Goal: Task Accomplishment & Management: Complete application form

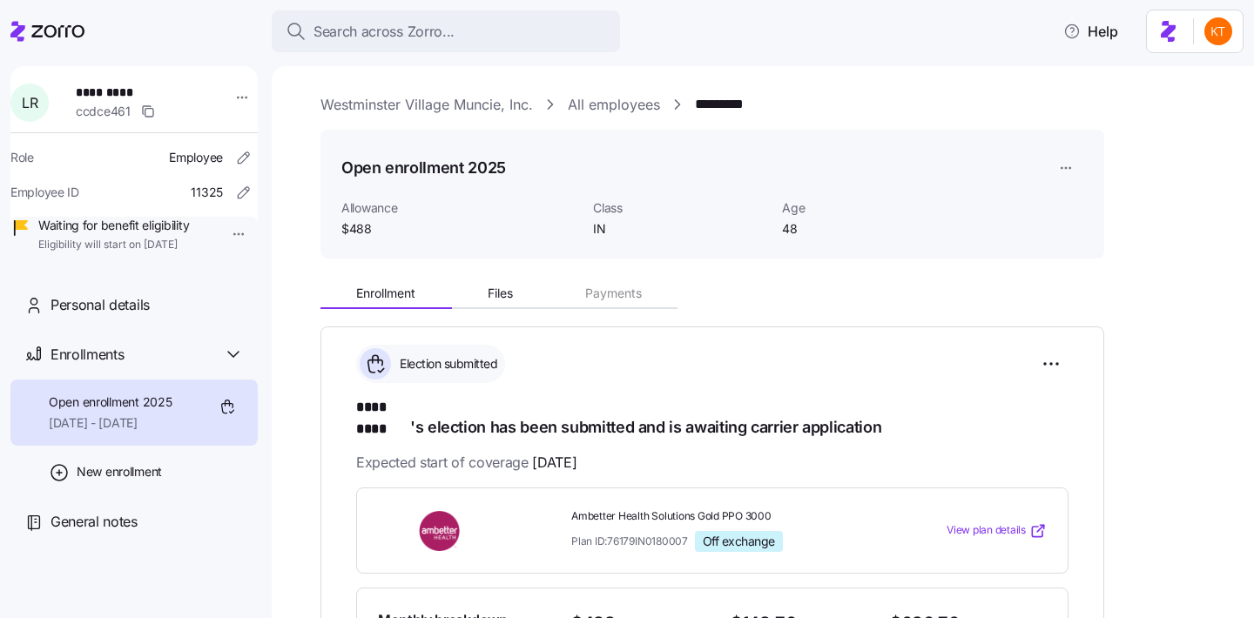
scroll to position [470, 0]
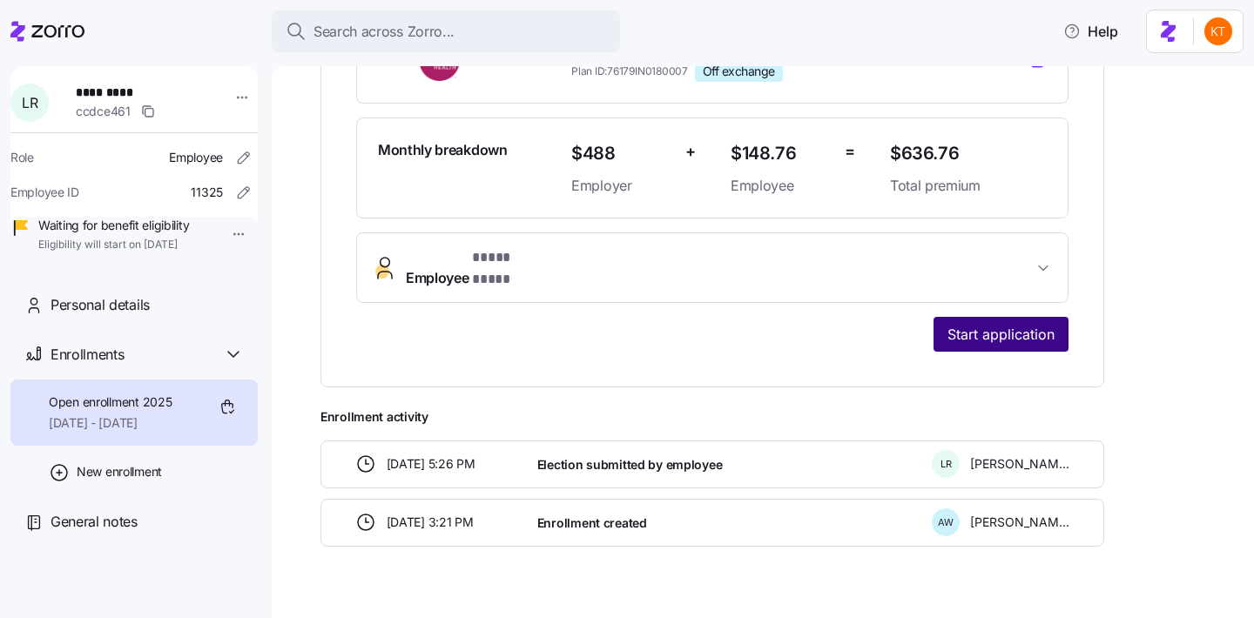
click at [1019, 324] on span "Start application" at bounding box center [1000, 334] width 107 height 21
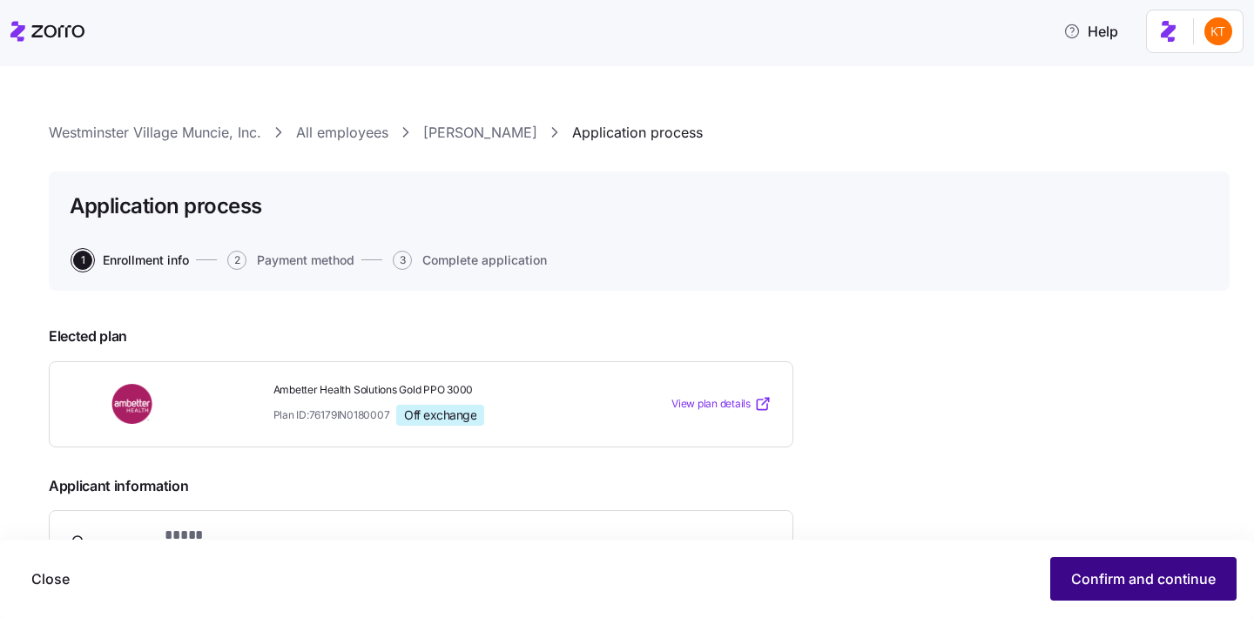
click at [1113, 575] on span "Confirm and continue" at bounding box center [1143, 579] width 145 height 21
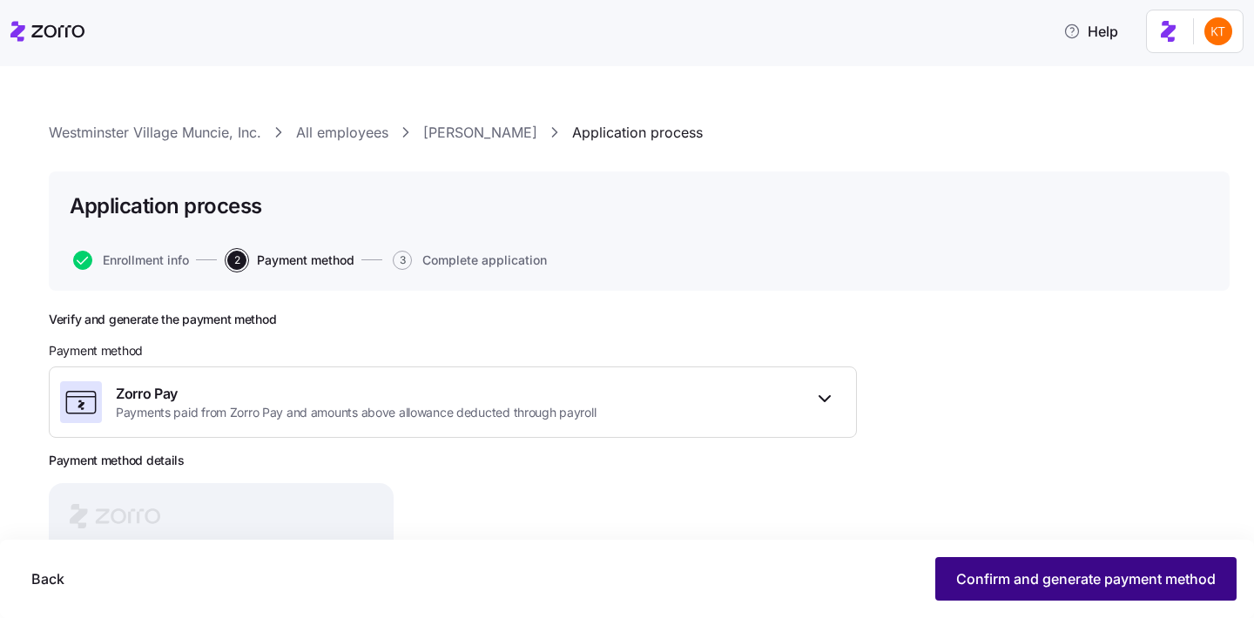
click at [975, 583] on span "Confirm and generate payment method" at bounding box center [1085, 579] width 259 height 21
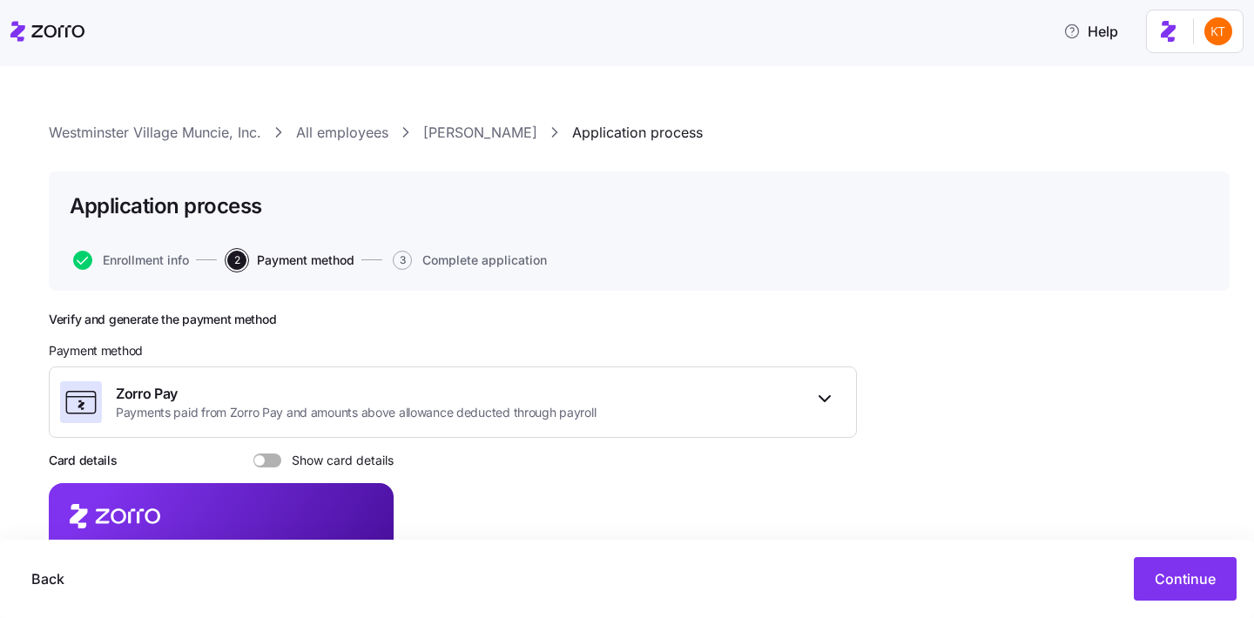
scroll to position [215, 0]
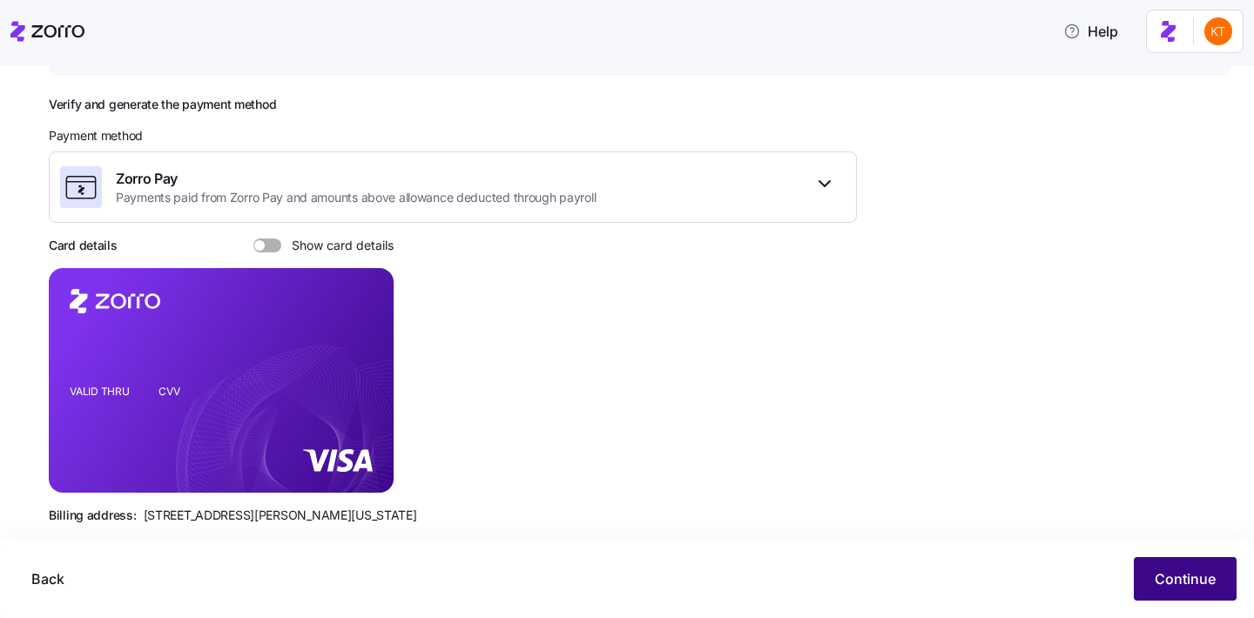
click at [1180, 565] on button "Continue" at bounding box center [1185, 579] width 103 height 44
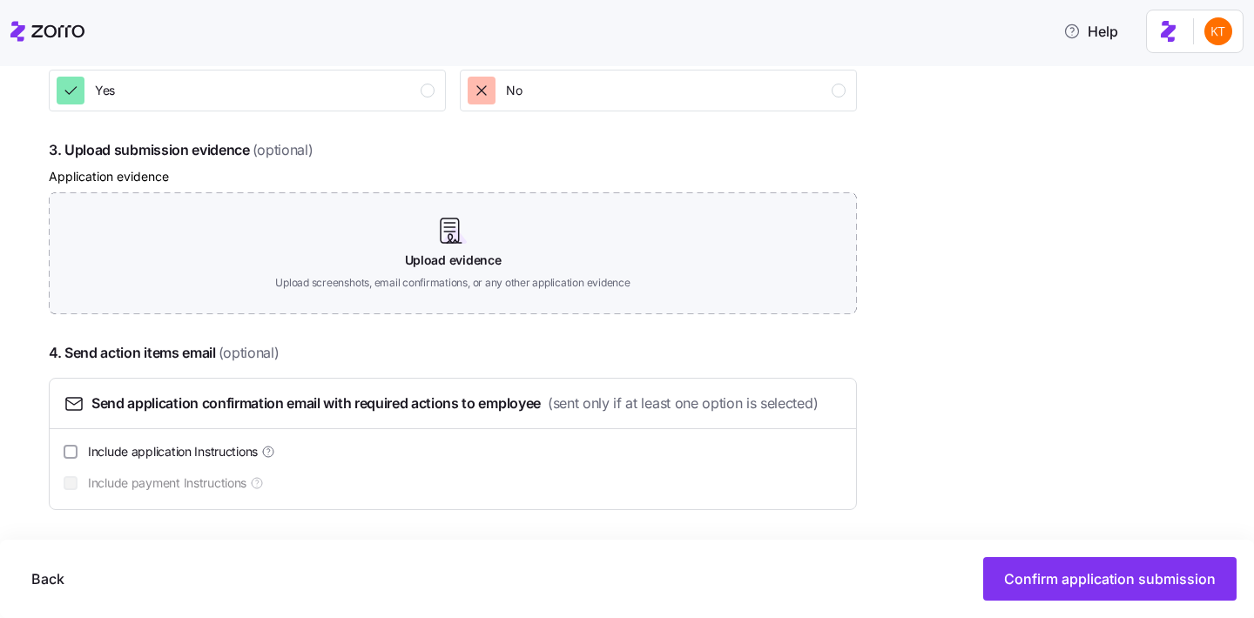
scroll to position [301, 0]
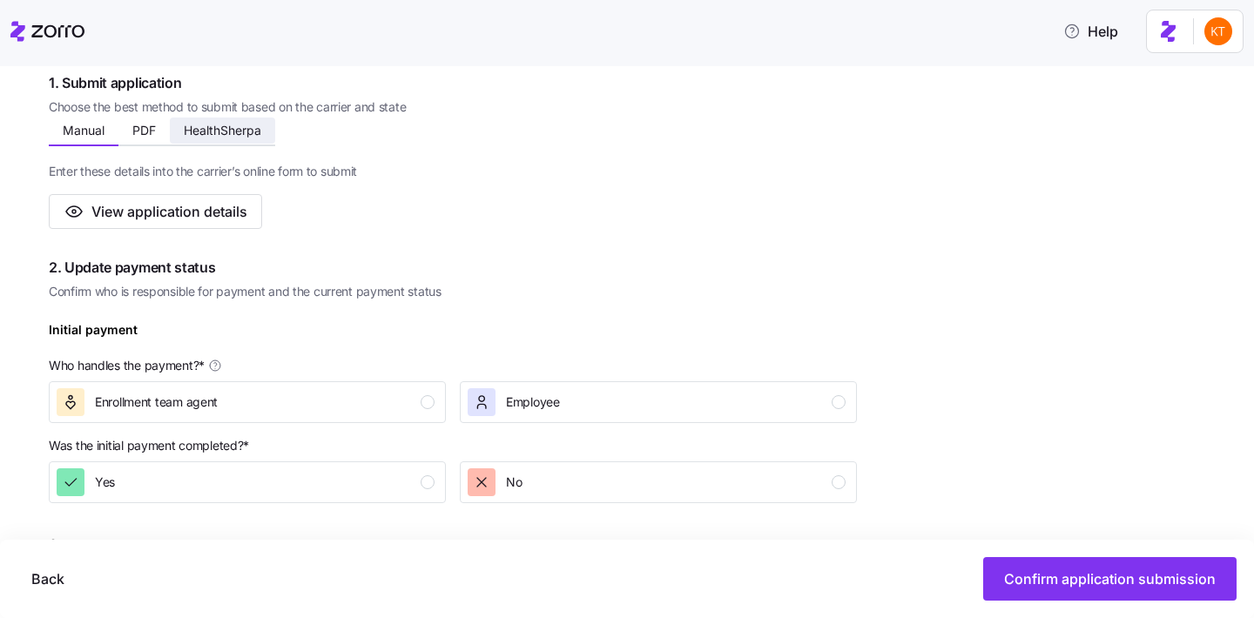
click at [247, 136] on span "HealthSherpa" at bounding box center [222, 131] width 77 height 12
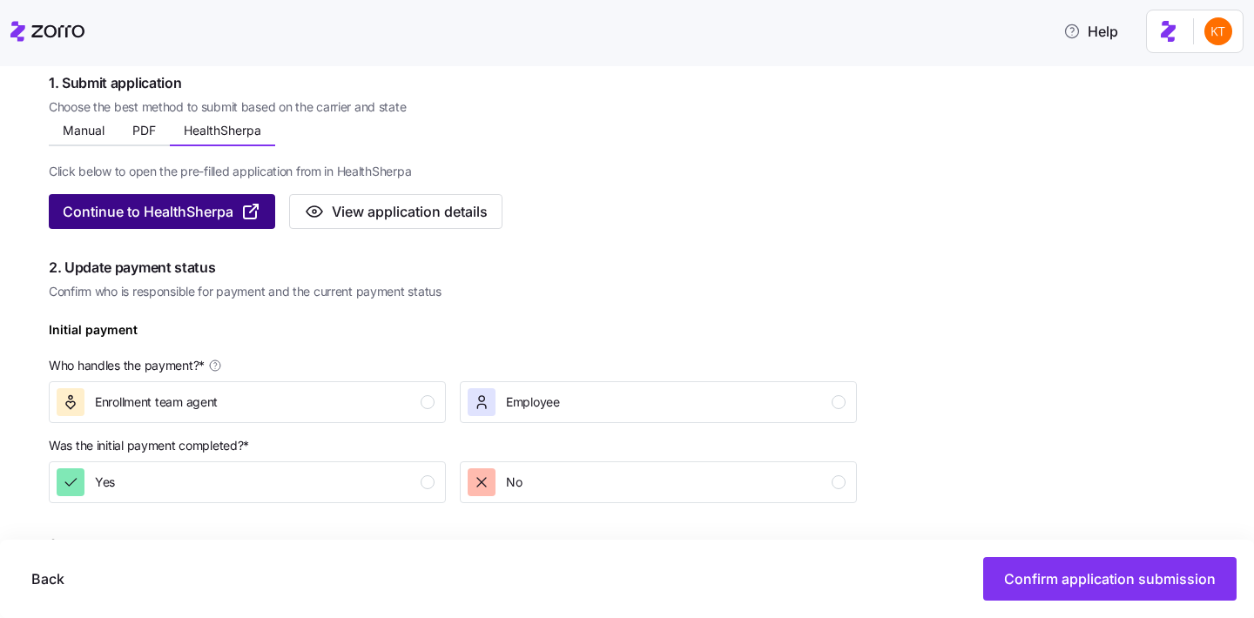
click at [239, 215] on span "Continue to HealthSherpa" at bounding box center [162, 211] width 199 height 21
click at [207, 226] on button "Continue to HealthSherpa" at bounding box center [162, 211] width 226 height 35
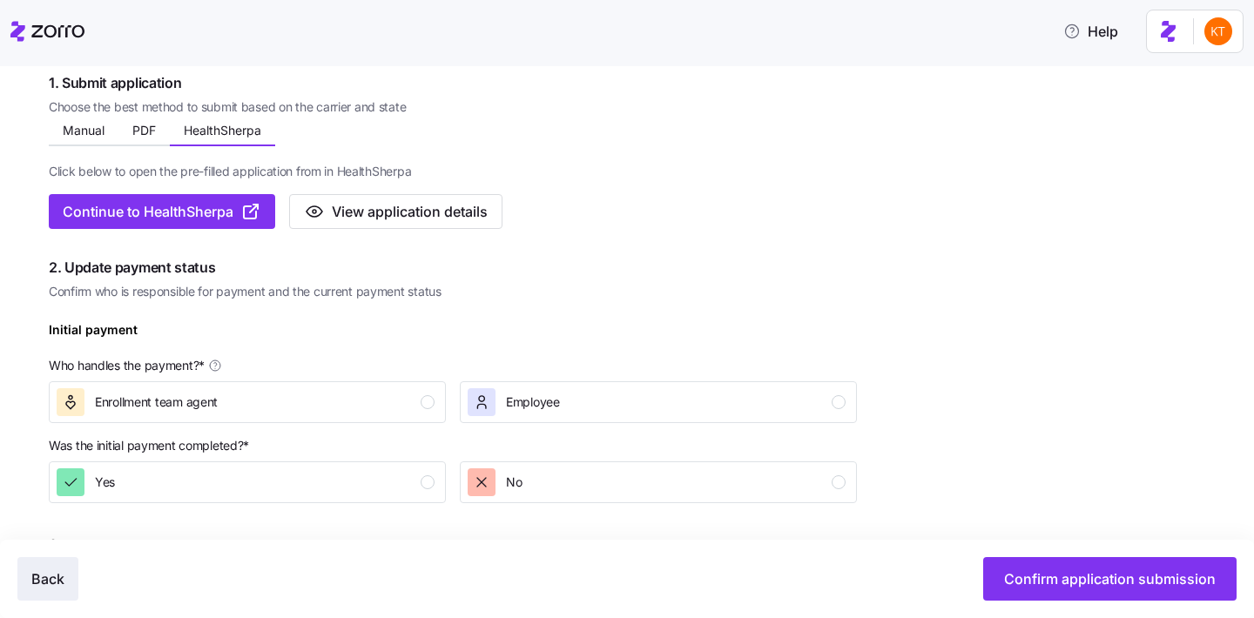
click at [72, 592] on button "Back" at bounding box center [47, 579] width 61 height 44
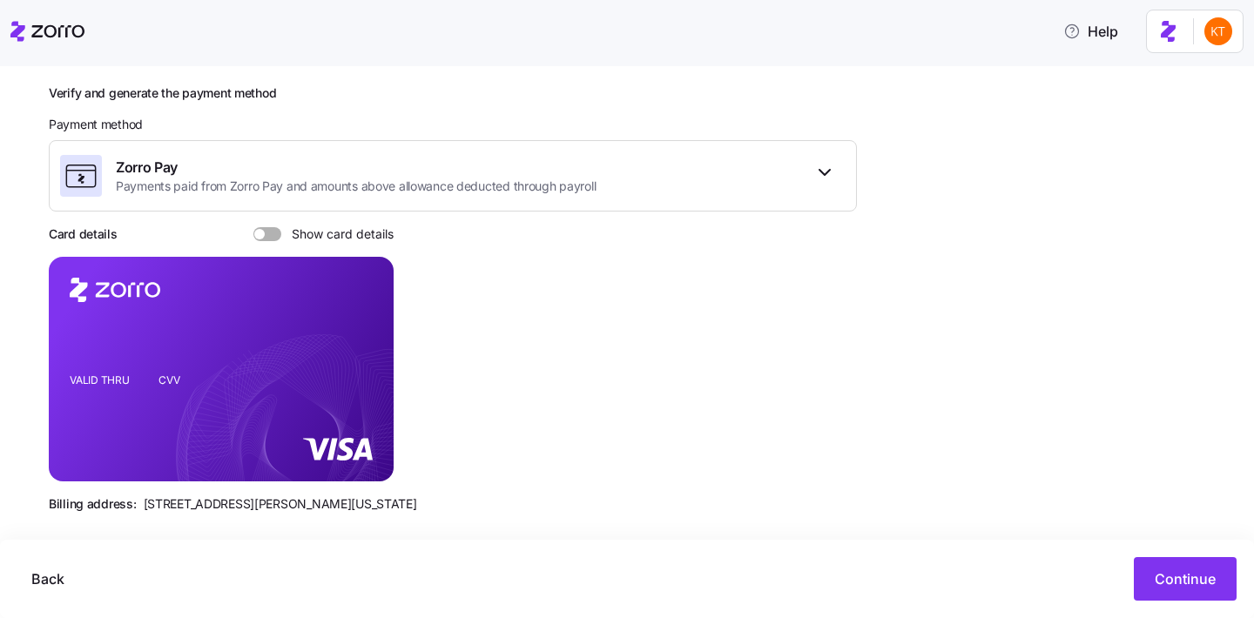
scroll to position [243, 0]
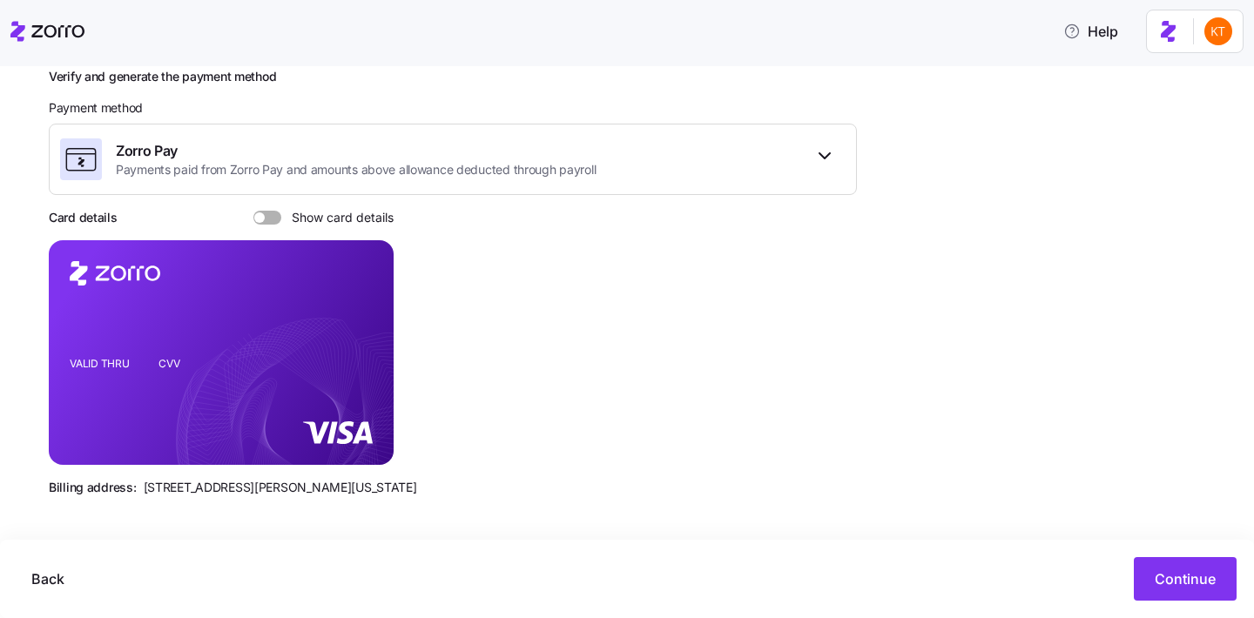
click at [279, 222] on label "Show card details" at bounding box center [323, 218] width 140 height 14
click at [253, 211] on input "Show card details" at bounding box center [253, 211] width 0 height 0
click at [357, 320] on icon "copy-to-clipboard" at bounding box center [362, 321] width 16 height 16
drag, startPoint x: 1117, startPoint y: 558, endPoint x: 1123, endPoint y: 542, distance: 17.6
click at [1123, 542] on div "Back Continue" at bounding box center [627, 579] width 1254 height 78
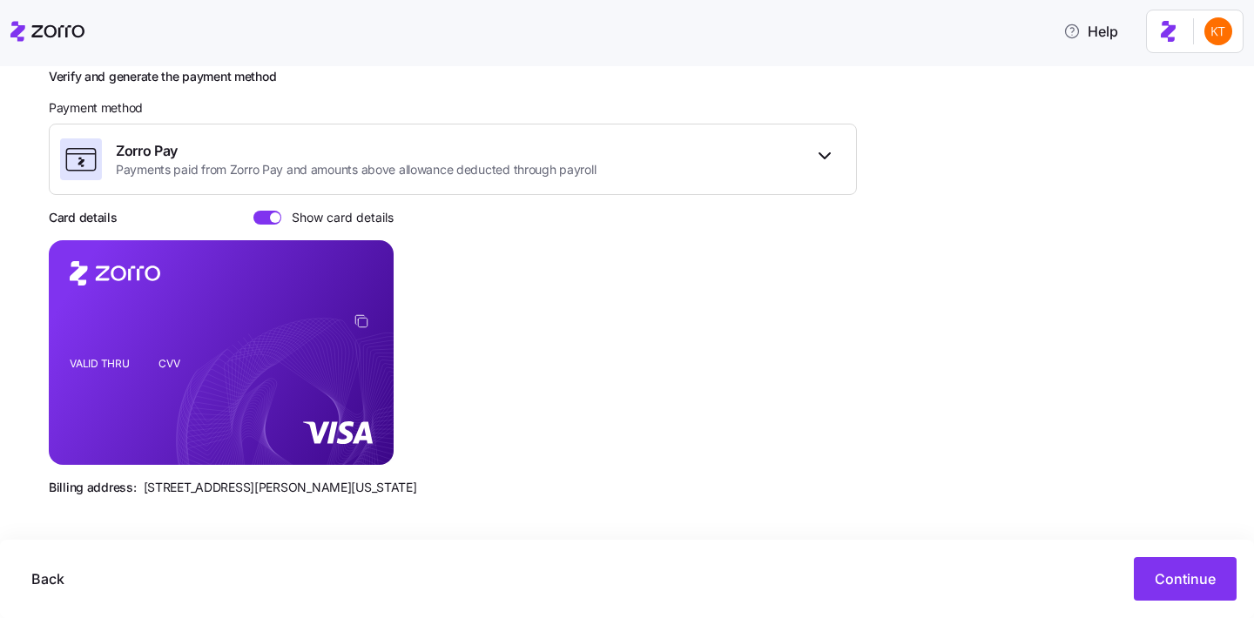
click at [1174, 555] on div "Back Continue" at bounding box center [627, 579] width 1254 height 78
click at [1166, 567] on button "Continue" at bounding box center [1185, 579] width 103 height 44
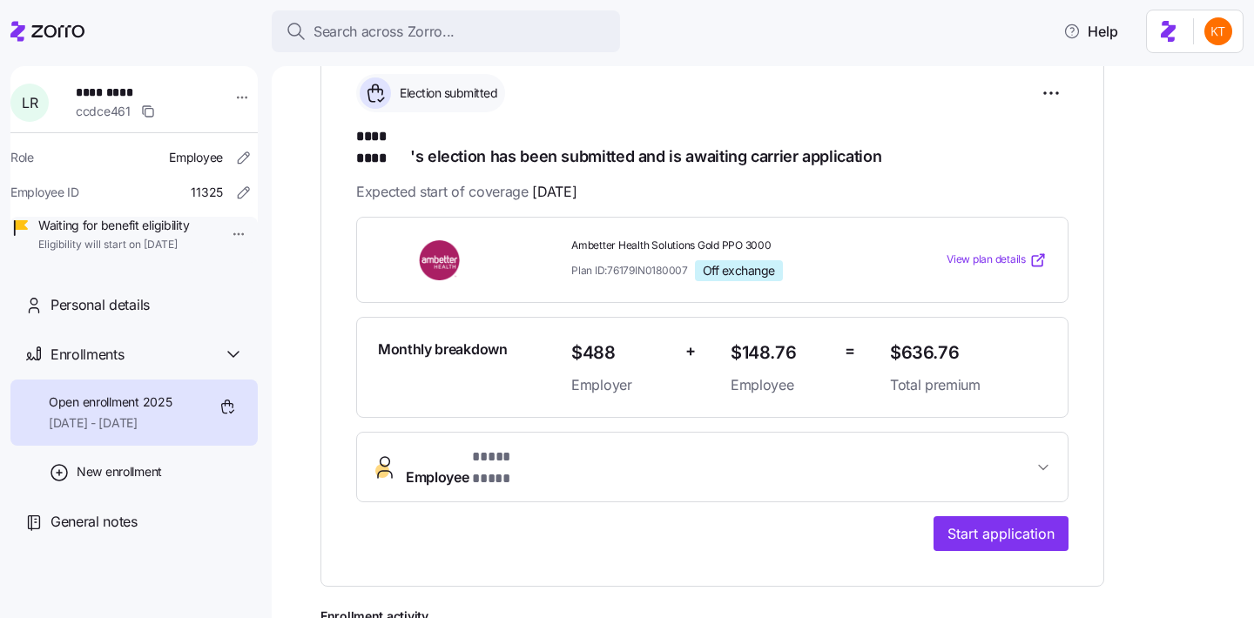
click at [613, 450] on span "Employee * **** **** *" at bounding box center [719, 468] width 627 height 42
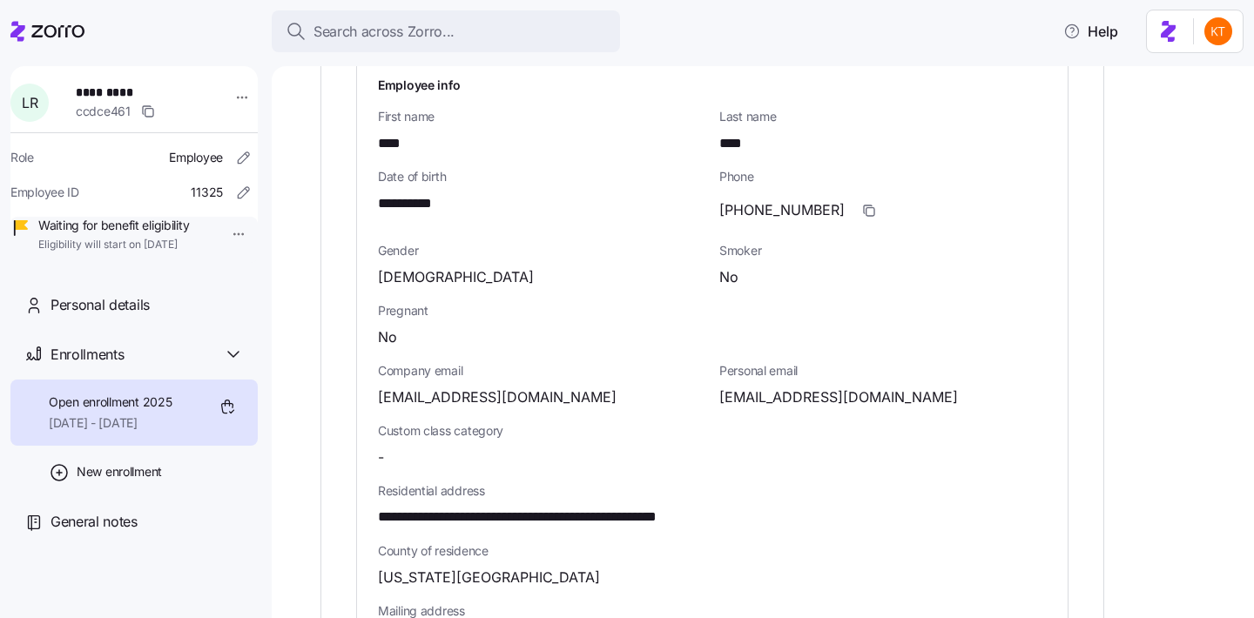
scroll to position [805, 0]
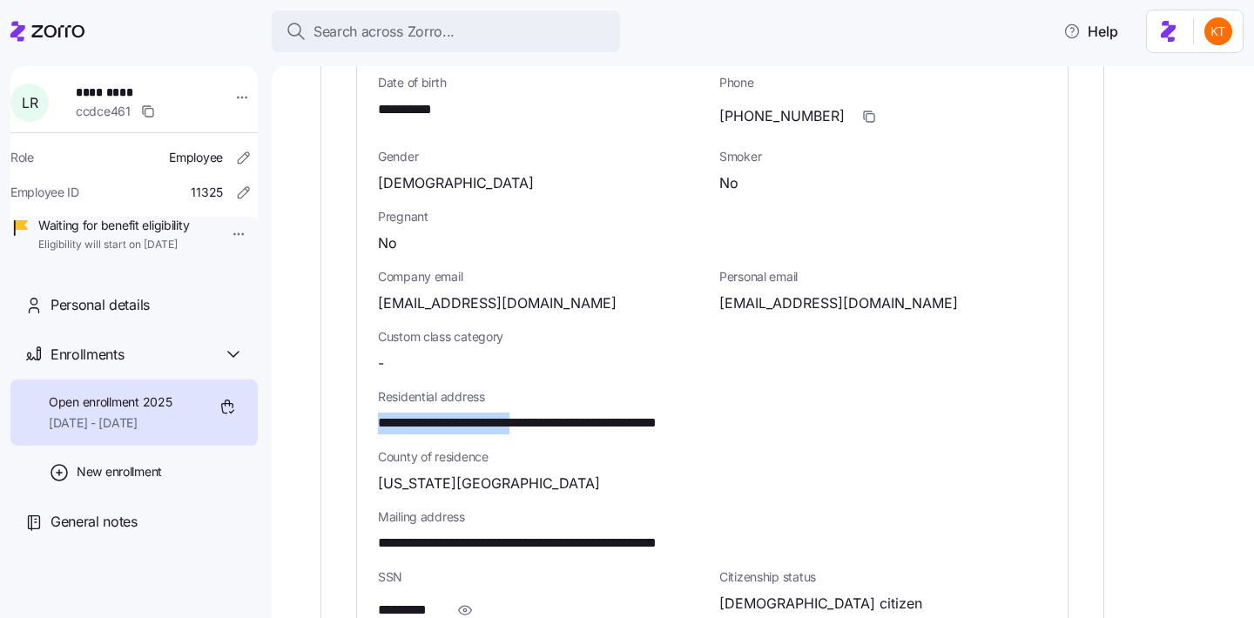
drag, startPoint x: 562, startPoint y: 390, endPoint x: 370, endPoint y: 391, distance: 191.6
click at [364, 393] on div "**********" at bounding box center [712, 411] width 711 height 886
copy span "**********"
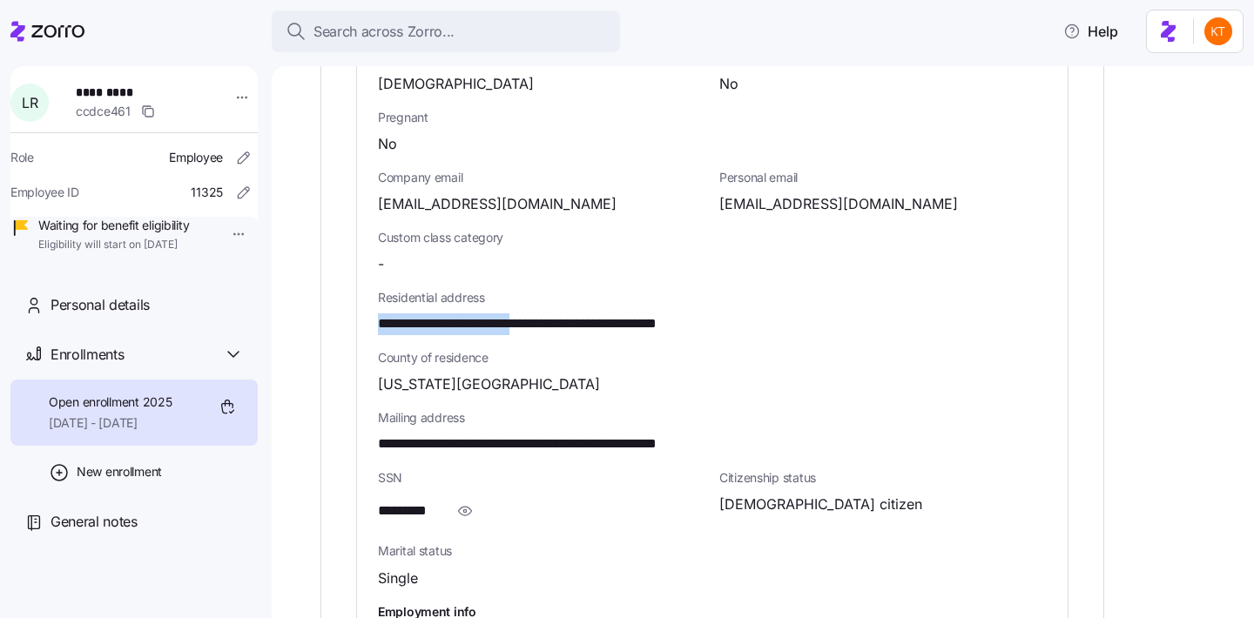
scroll to position [972, 0]
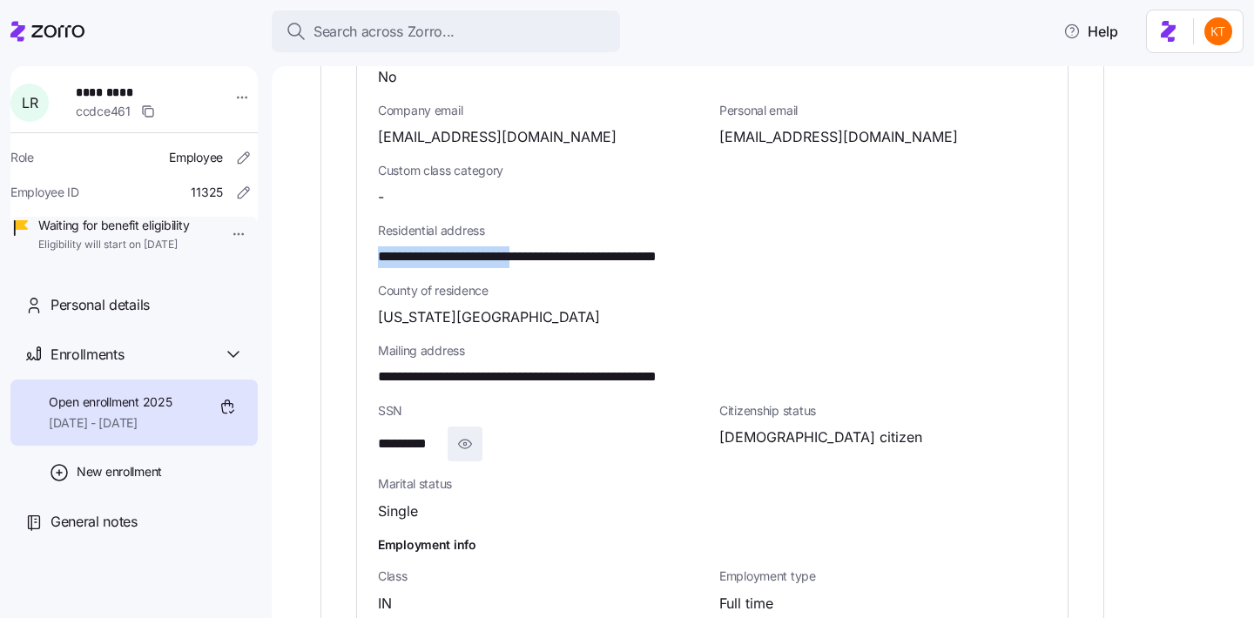
click at [463, 434] on icon "button" at bounding box center [464, 444] width 17 height 21
click at [423, 434] on span "**********" at bounding box center [420, 445] width 84 height 22
copy span "*"
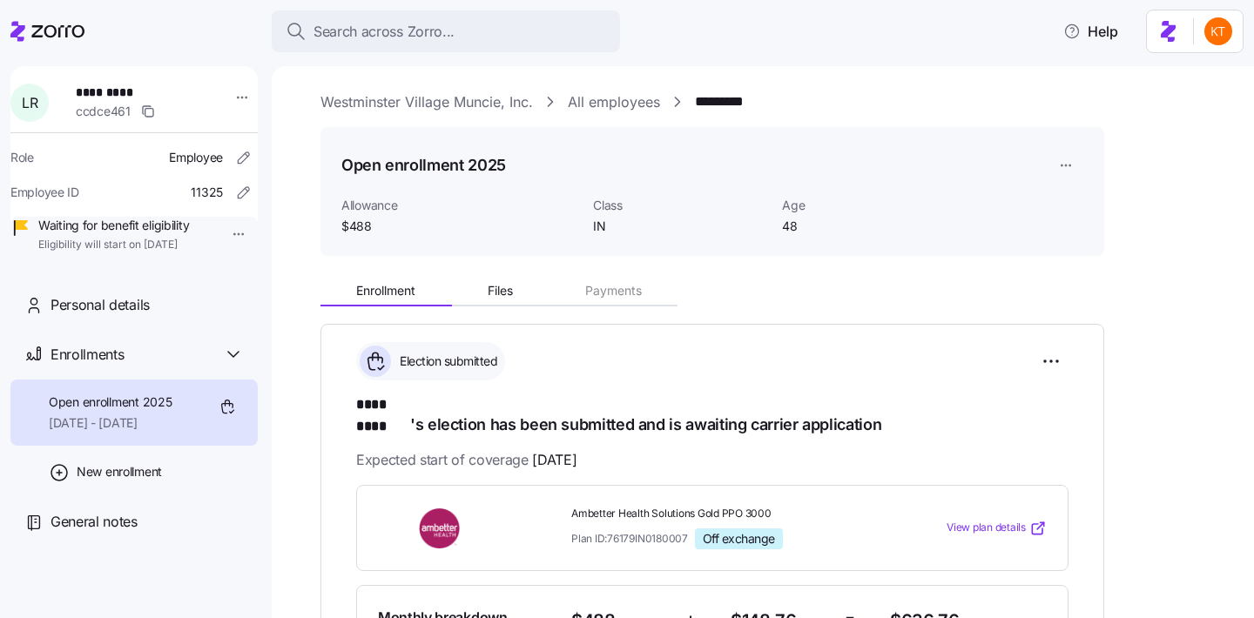
scroll to position [0, 0]
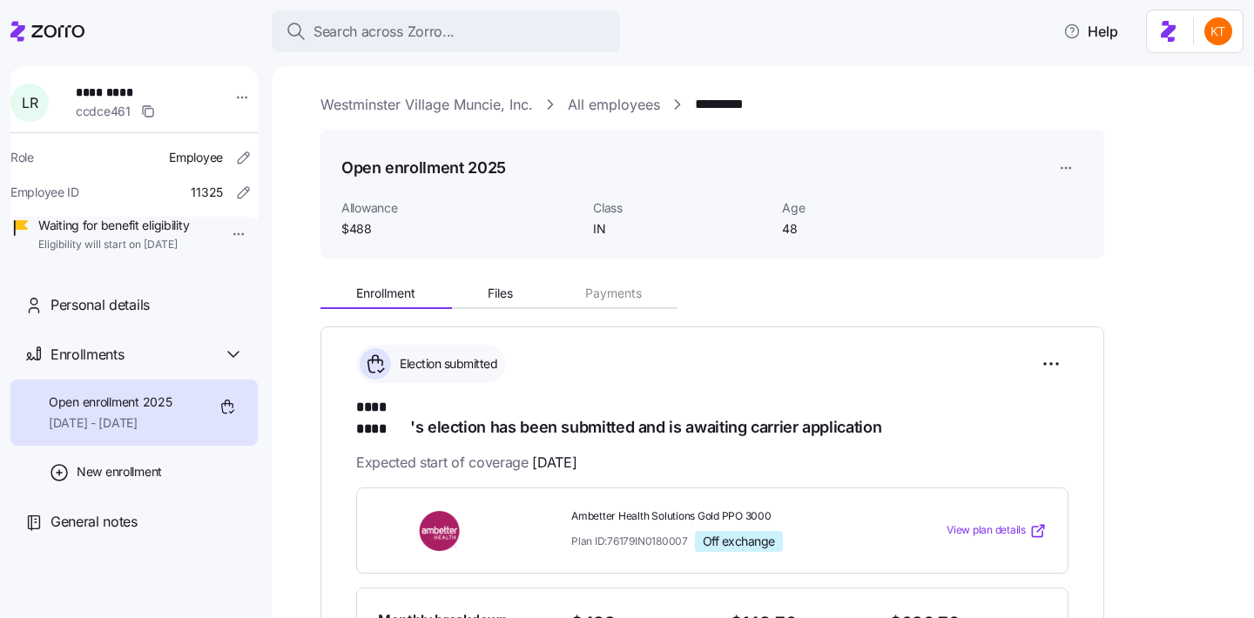
click at [106, 95] on span "*********" at bounding box center [137, 92] width 122 height 17
copy span "*********"
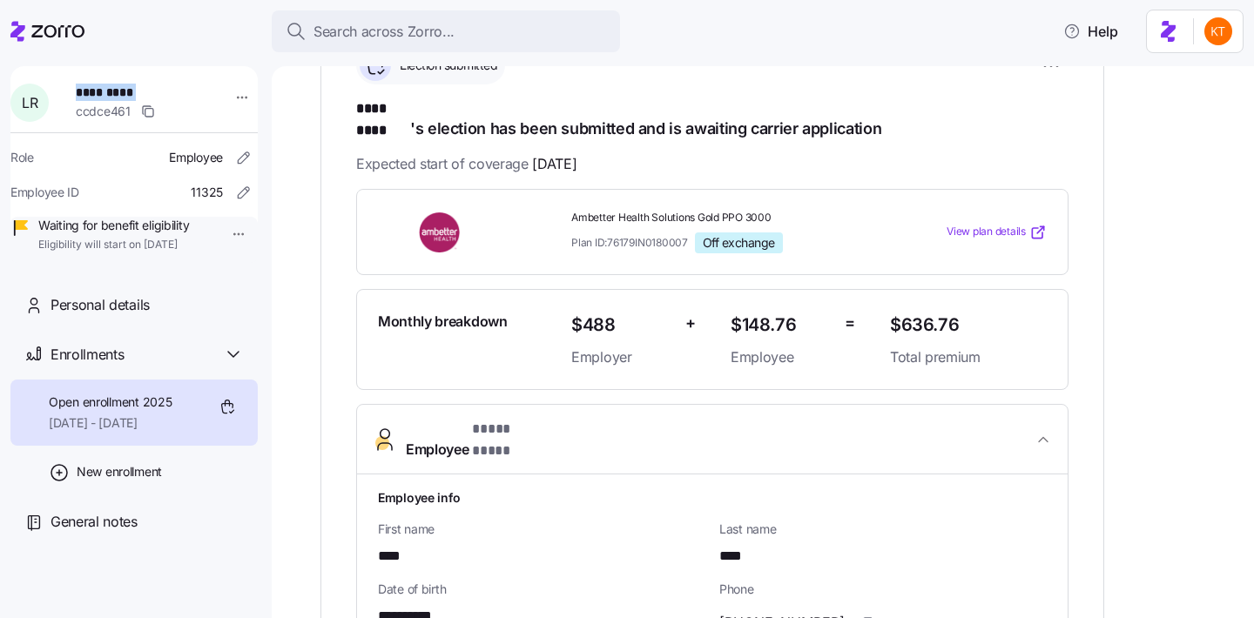
scroll to position [406, 0]
